Goal: Find specific page/section: Find specific page/section

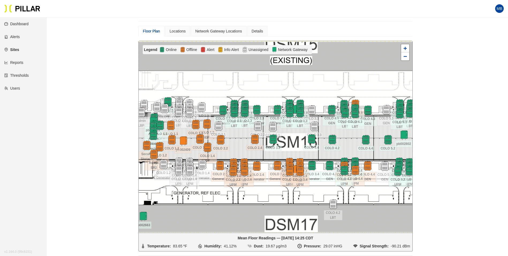
scroll to position [17, 0]
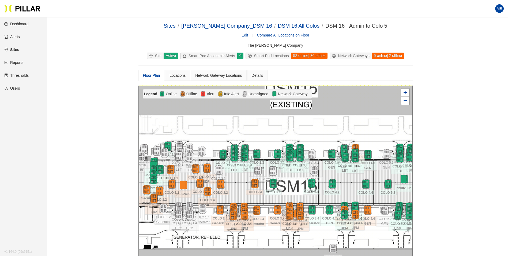
scroll to position [44, 0]
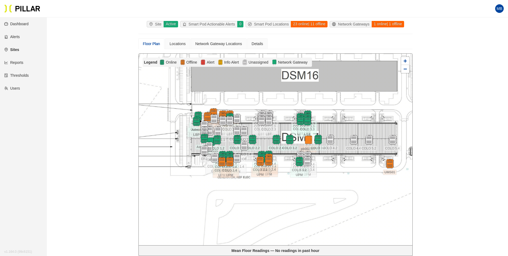
scroll to position [44, 0]
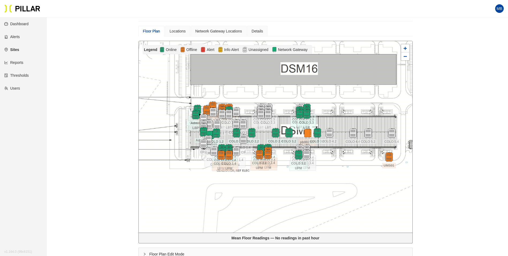
drag, startPoint x: 357, startPoint y: 179, endPoint x: 356, endPoint y: 187, distance: 7.8
click at [356, 187] on div at bounding box center [276, 136] width 274 height 191
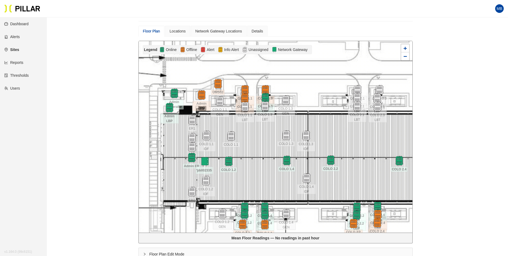
drag, startPoint x: 261, startPoint y: 184, endPoint x: 262, endPoint y: 170, distance: 14.3
click at [262, 170] on div at bounding box center [276, 136] width 274 height 191
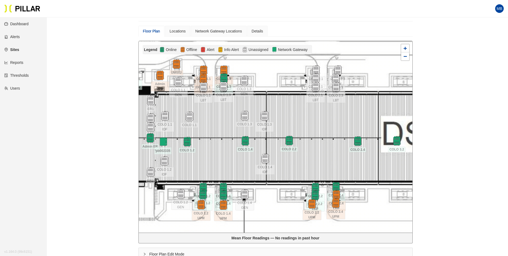
drag, startPoint x: 374, startPoint y: 126, endPoint x: 322, endPoint y: 117, distance: 52.1
click at [321, 117] on div at bounding box center [276, 136] width 274 height 191
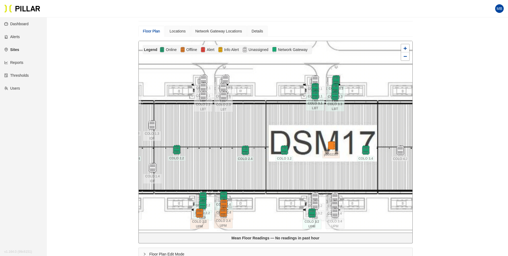
drag, startPoint x: 375, startPoint y: 115, endPoint x: 269, endPoint y: 127, distance: 106.0
click at [269, 127] on div at bounding box center [276, 136] width 274 height 191
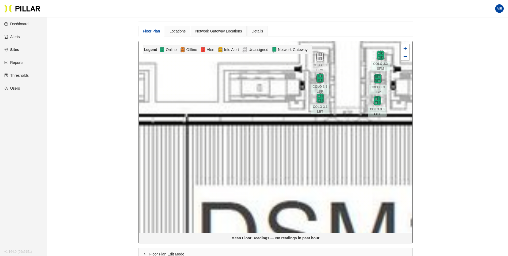
drag, startPoint x: 305, startPoint y: 99, endPoint x: 288, endPoint y: 147, distance: 50.6
click at [288, 147] on div at bounding box center [276, 136] width 274 height 191
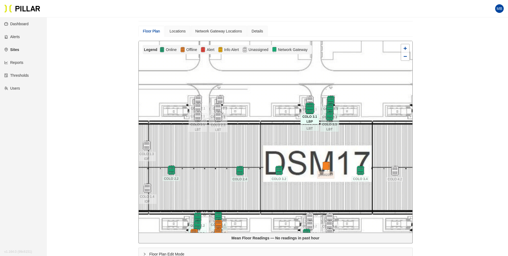
click at [308, 106] on img at bounding box center [310, 108] width 12 height 12
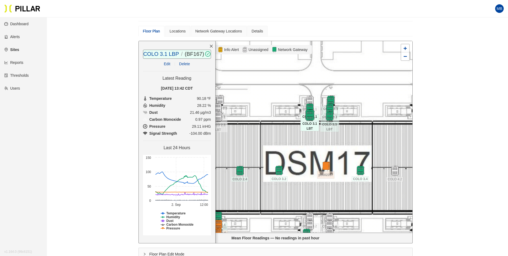
click at [311, 115] on img at bounding box center [310, 115] width 12 height 12
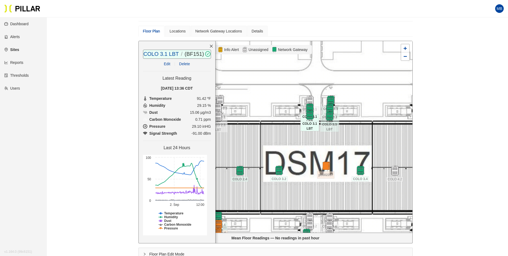
click at [357, 134] on div at bounding box center [276, 136] width 274 height 191
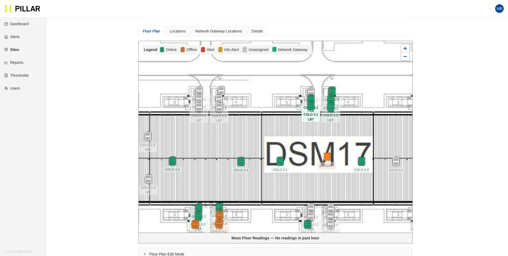
drag, startPoint x: 305, startPoint y: 183, endPoint x: 307, endPoint y: 152, distance: 31.1
click at [307, 152] on div at bounding box center [276, 136] width 274 height 191
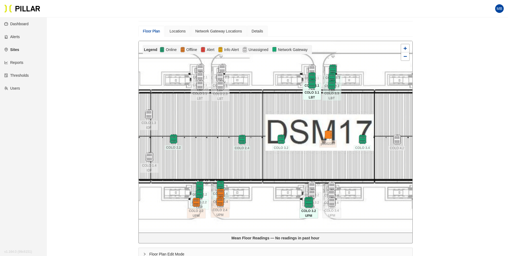
click at [306, 202] on img at bounding box center [309, 202] width 12 height 12
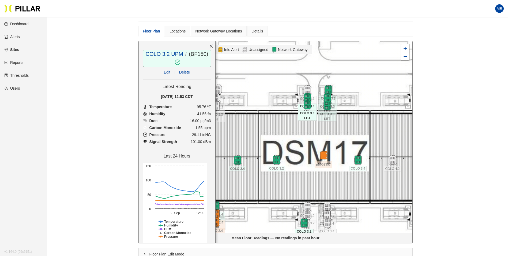
drag, startPoint x: 353, startPoint y: 105, endPoint x: 348, endPoint y: 124, distance: 19.6
click at [348, 126] on div at bounding box center [276, 136] width 274 height 191
click at [331, 90] on img at bounding box center [328, 90] width 12 height 12
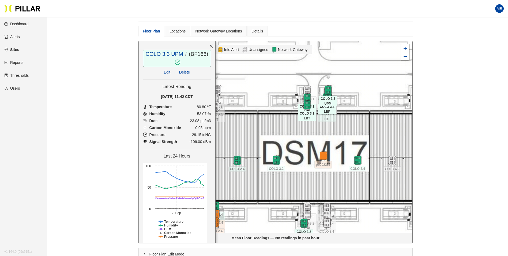
click at [328, 96] on img at bounding box center [327, 98] width 12 height 12
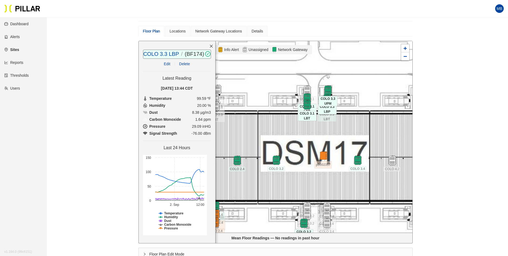
drag, startPoint x: 326, startPoint y: 107, endPoint x: 512, endPoint y: 152, distance: 190.6
click at [326, 107] on img at bounding box center [327, 106] width 10 height 10
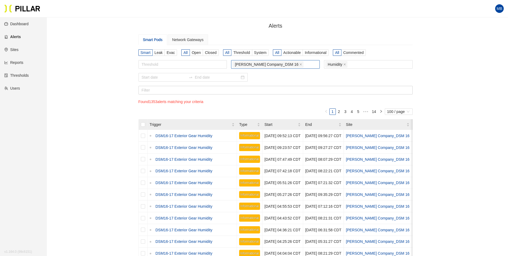
click at [294, 64] on div "[PERSON_NAME] Company_DSM 16" at bounding box center [275, 64] width 86 height 7
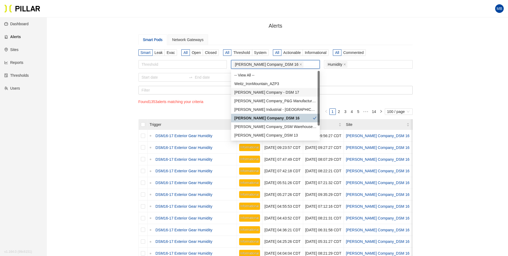
click at [281, 94] on div "Weitz Company - DSM 17" at bounding box center [275, 92] width 82 height 6
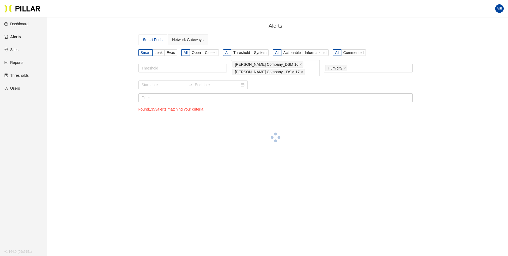
click at [347, 84] on div at bounding box center [275, 84] width 274 height 9
click at [290, 50] on span "Actionable" at bounding box center [291, 52] width 17 height 4
click at [0, 0] on input "Actionable" at bounding box center [0, 0] width 0 height 0
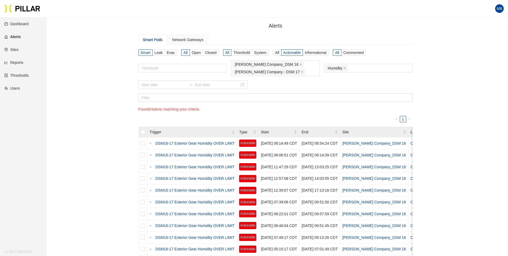
click at [351, 62] on div "Threshold Weitz Company_DSM 16 Weitz Company - DSM 17 Humidity" at bounding box center [275, 70] width 274 height 20
click at [353, 65] on div "Humidity" at bounding box center [368, 67] width 86 height 7
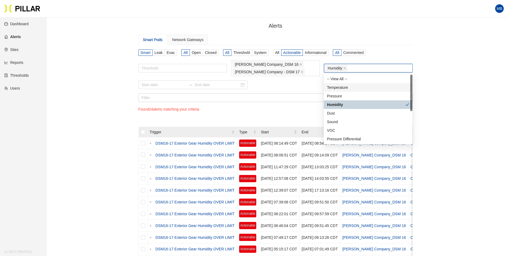
click at [349, 86] on div "Temperature" at bounding box center [368, 87] width 82 height 6
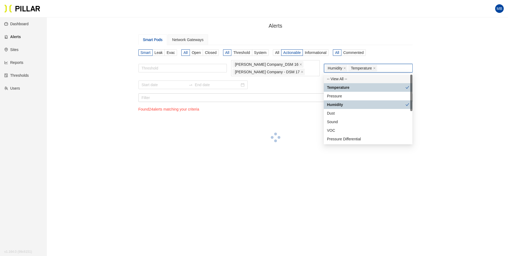
click at [466, 77] on div "Alerts / Smart Pods Network Gateways Smart Leak Evac All Open Closed All Thresh…" at bounding box center [275, 93] width 431 height 143
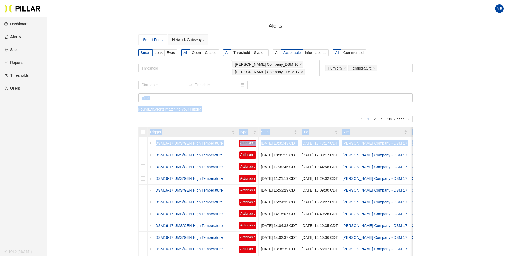
drag, startPoint x: 451, startPoint y: 147, endPoint x: 450, endPoint y: 81, distance: 65.1
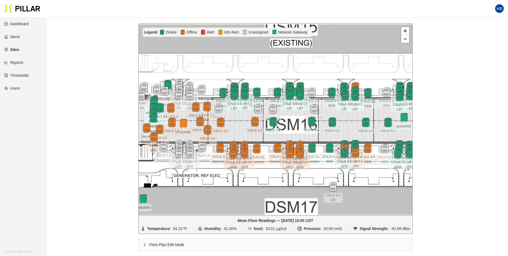
scroll to position [71, 0]
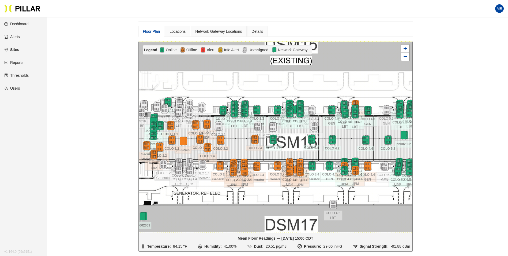
scroll to position [44, 0]
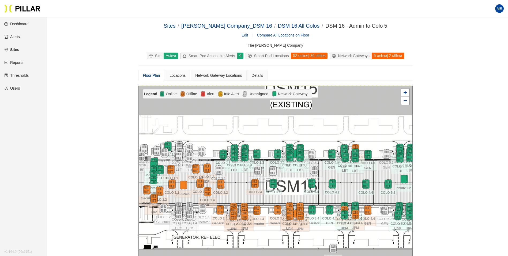
scroll to position [44, 0]
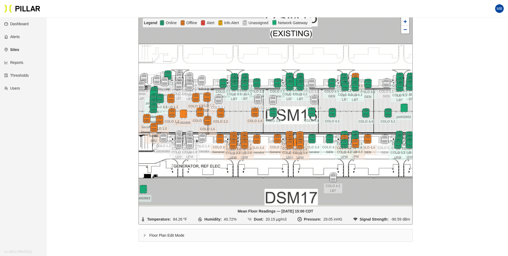
scroll to position [44, 0]
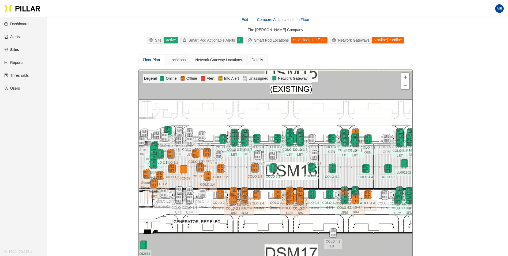
scroll to position [14, 0]
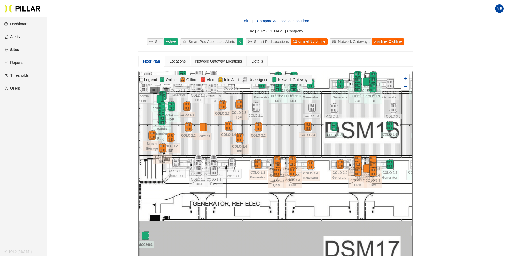
drag, startPoint x: 296, startPoint y: 155, endPoint x: 354, endPoint y: 126, distance: 64.6
click at [354, 126] on div at bounding box center [276, 166] width 274 height 191
